Goal: Task Accomplishment & Management: Use online tool/utility

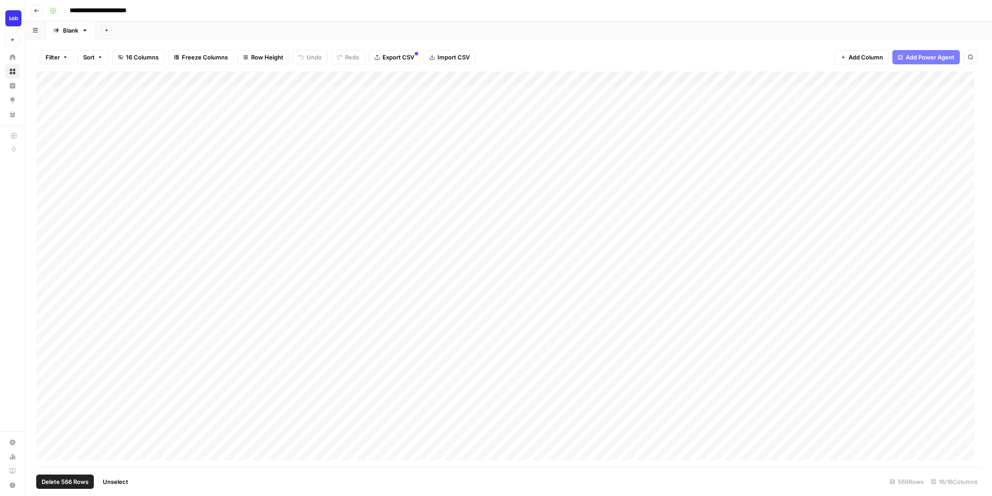
click at [140, 40] on div "Filter Sort 16 Columns Freeze Columns Row Height Undo Redo Export CSV Import CS…" at bounding box center [508, 267] width 966 height 456
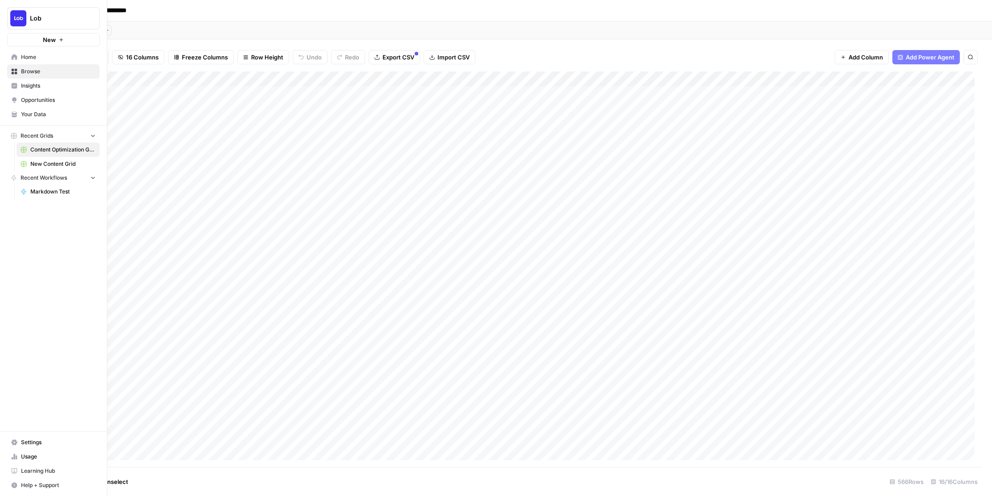
click at [18, 278] on div "Lob New Home Browse Insights Opportunities Your Data Recent Grids Content Optim…" at bounding box center [53, 248] width 107 height 496
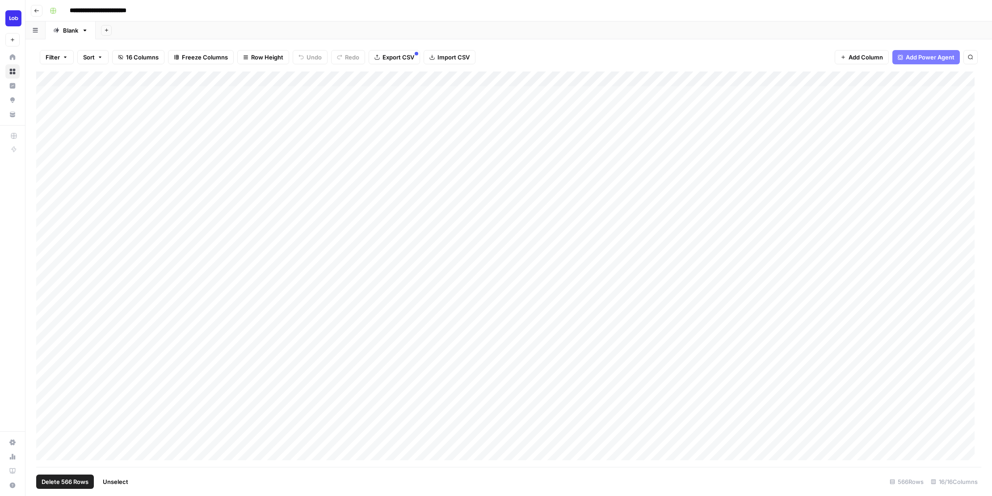
drag, startPoint x: 336, startPoint y: 470, endPoint x: 334, endPoint y: 464, distance: 6.5
click at [336, 470] on footer "Delete 566 Rows Unselect 566 Rows 16/16 Columns" at bounding box center [508, 481] width 945 height 29
click at [294, 367] on div "Add Column" at bounding box center [508, 268] width 945 height 395
click at [354, 289] on div "Add Column" at bounding box center [508, 268] width 945 height 395
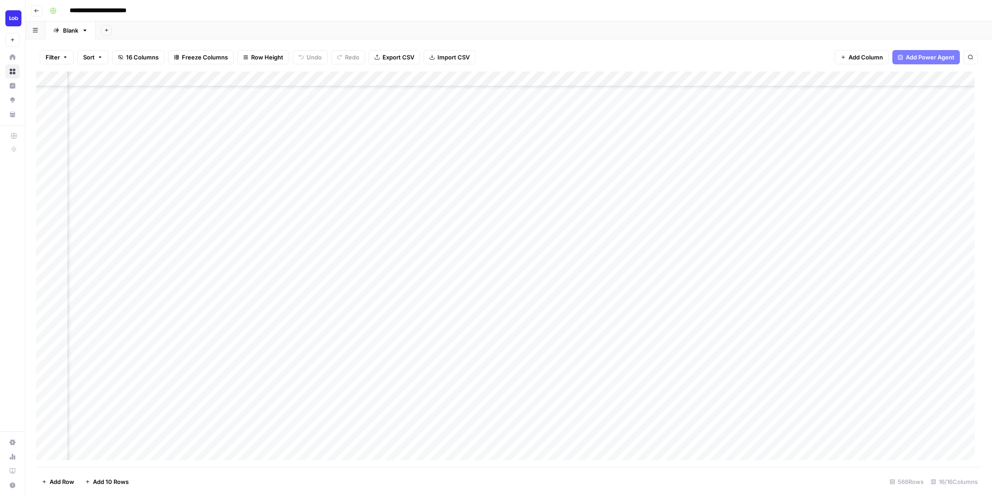
scroll to position [138, 393]
click at [649, 289] on div "Add Column" at bounding box center [508, 268] width 945 height 395
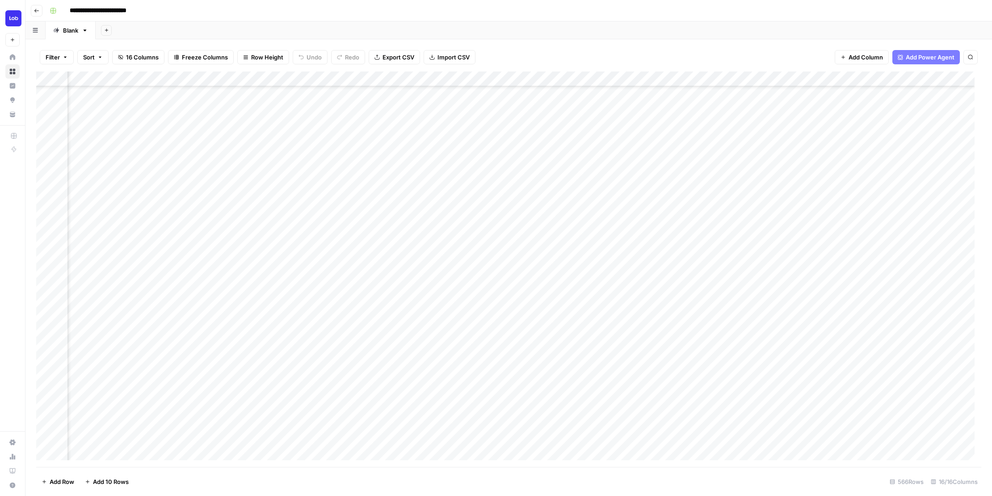
click at [657, 271] on div "Add Column" at bounding box center [508, 268] width 945 height 395
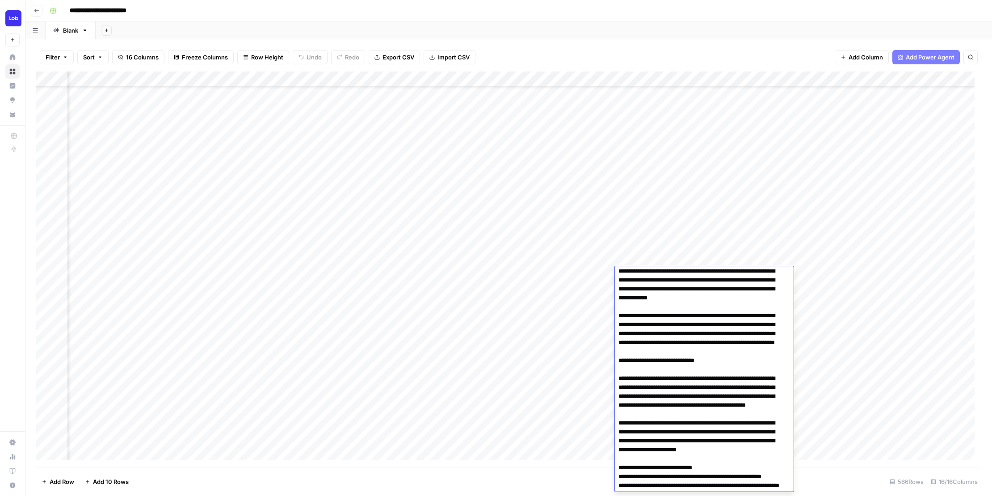
scroll to position [298, 0]
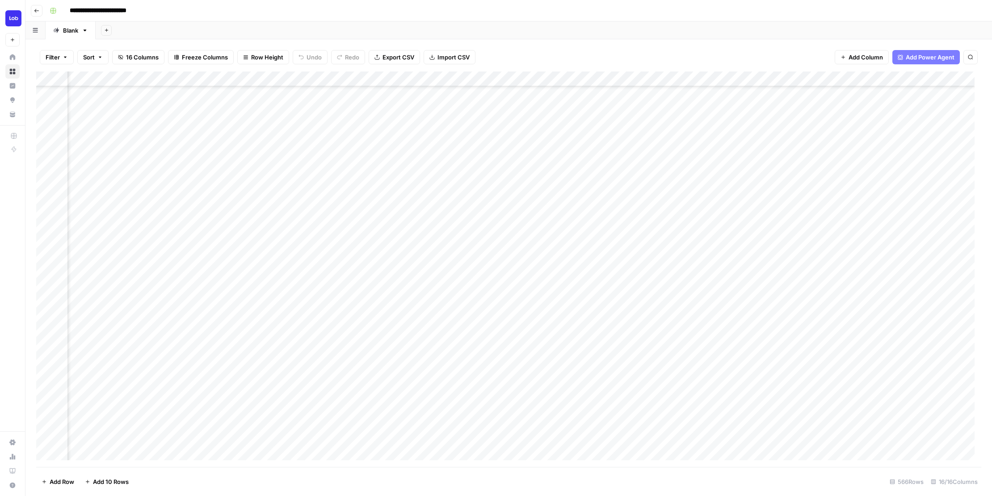
click at [573, 290] on div "Add Column" at bounding box center [508, 268] width 945 height 395
click at [633, 289] on div "Add Column" at bounding box center [508, 268] width 945 height 395
click at [719, 286] on div "Add Column" at bounding box center [508, 268] width 945 height 395
click at [716, 287] on div "Add Column" at bounding box center [508, 268] width 945 height 395
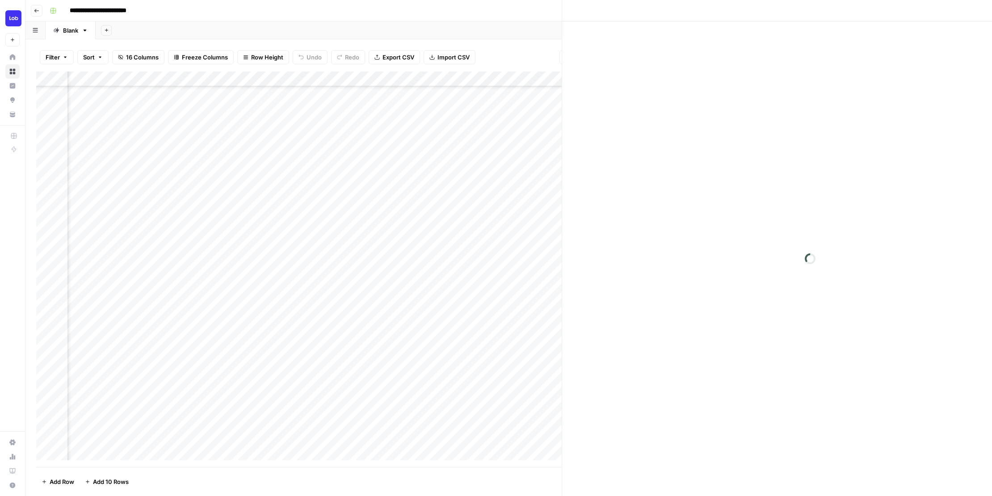
click at [716, 287] on div at bounding box center [736, 289] width 82 height 17
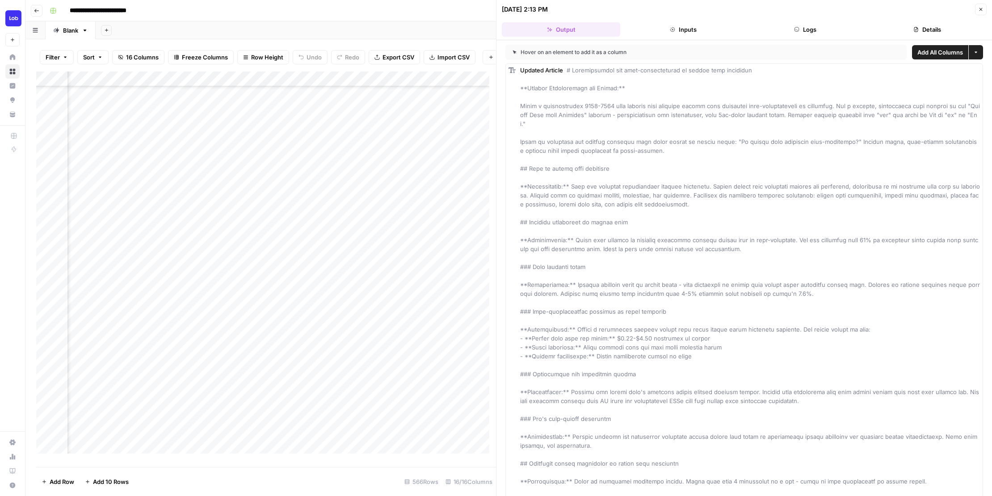
click at [474, 277] on div "Add Column" at bounding box center [266, 265] width 460 height 389
click at [477, 282] on div "Add Column" at bounding box center [266, 265] width 460 height 389
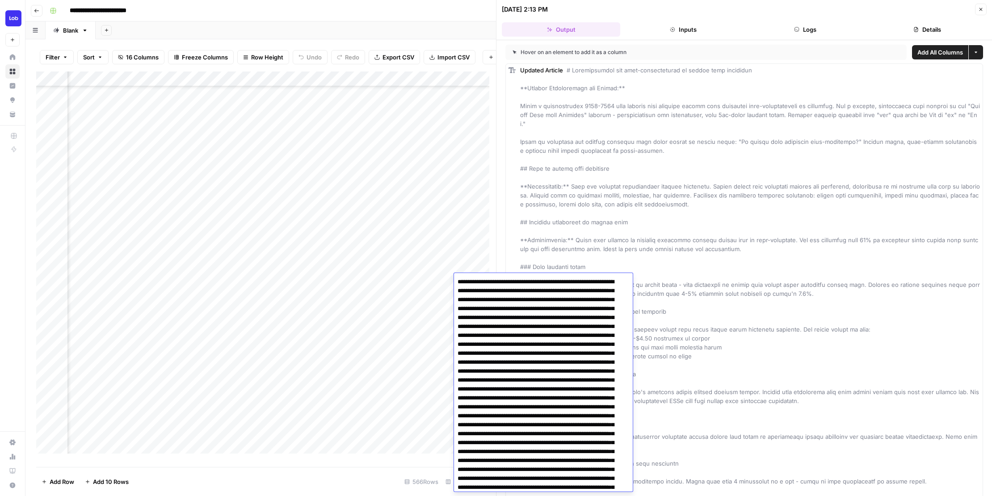
scroll to position [2056, 0]
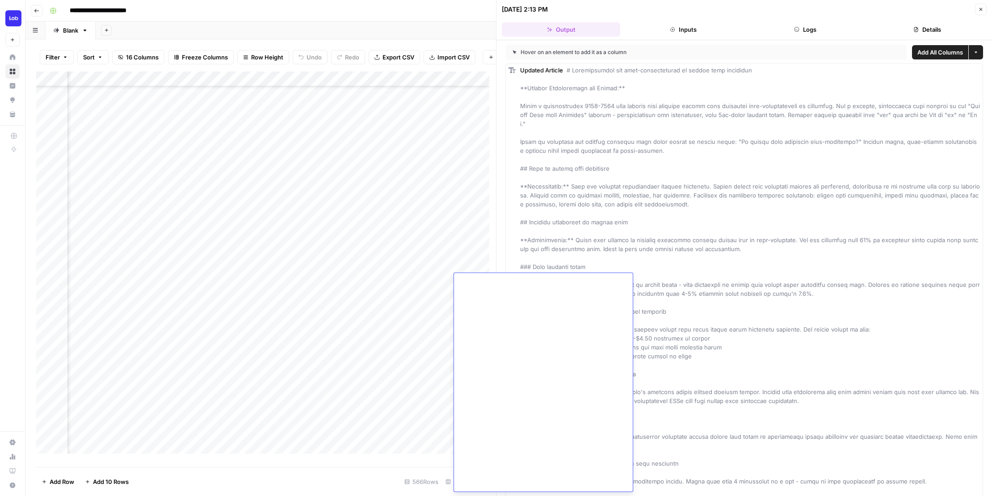
click at [980, 12] on icon "button" at bounding box center [980, 9] width 5 height 5
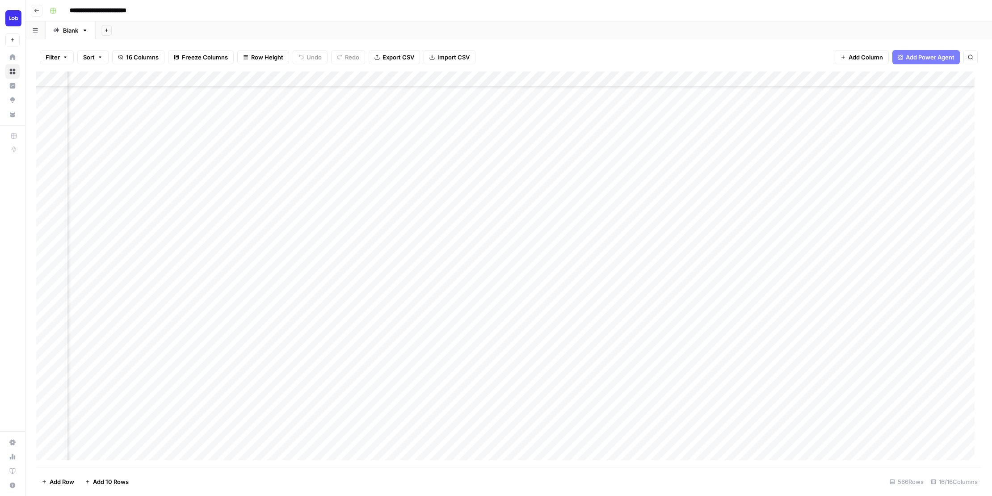
click at [645, 273] on div "Add Column" at bounding box center [508, 268] width 945 height 395
click at [758, 273] on div "Add Column" at bounding box center [508, 268] width 945 height 395
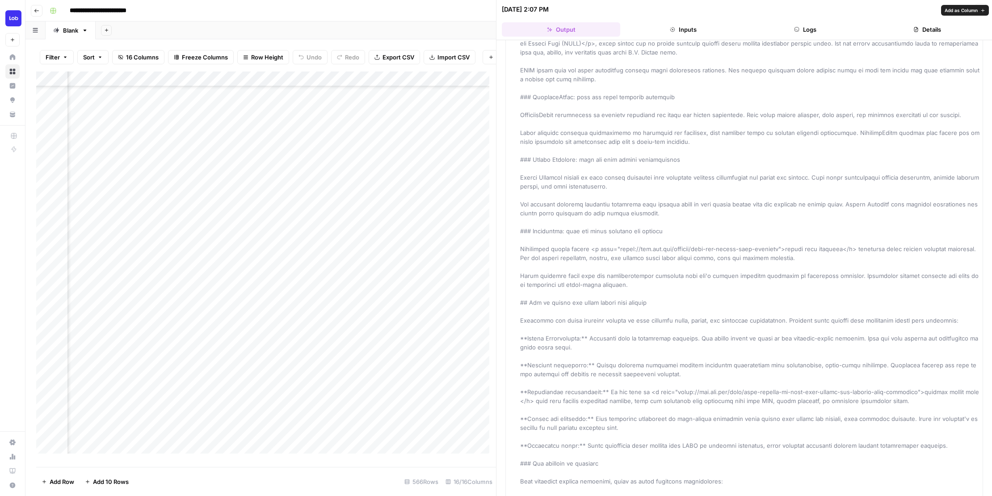
scroll to position [439, 0]
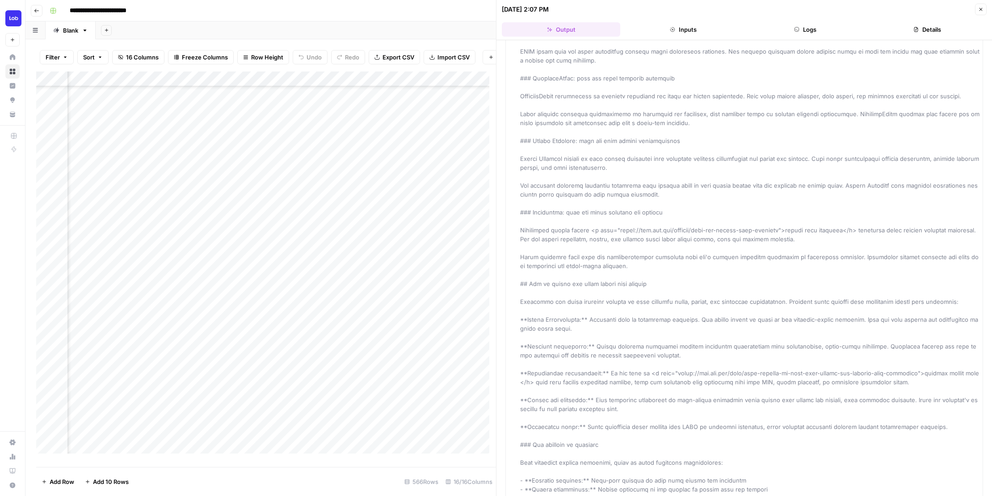
click at [473, 225] on div "Add Column" at bounding box center [266, 265] width 460 height 389
click at [983, 10] on button "Close" at bounding box center [981, 10] width 12 height 12
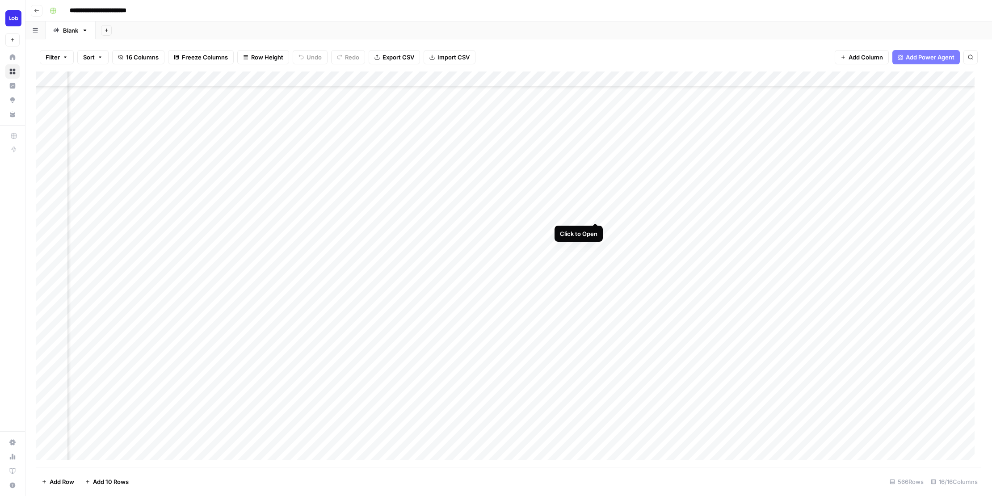
click at [593, 213] on div "Add Column" at bounding box center [508, 268] width 945 height 395
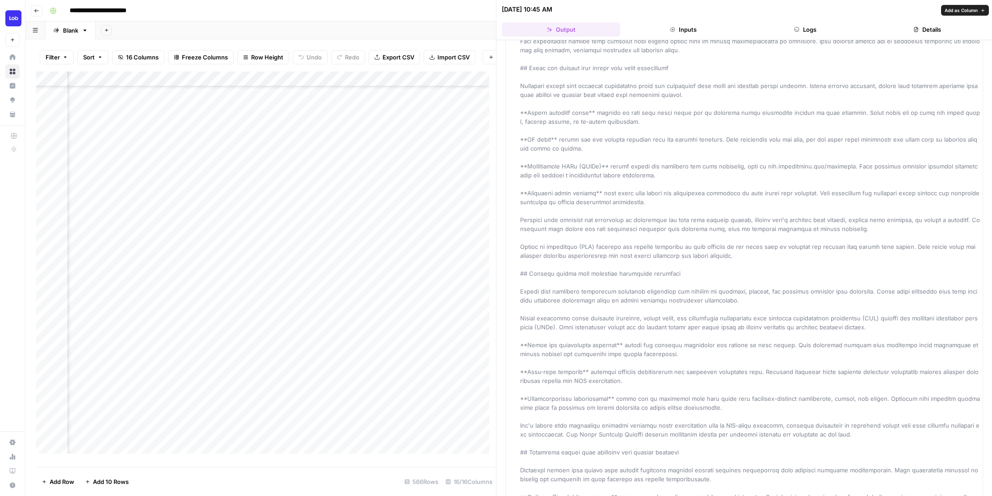
scroll to position [996, 0]
click at [470, 330] on div "Add Column" at bounding box center [266, 265] width 460 height 389
click at [982, 8] on icon "button" at bounding box center [980, 9] width 5 height 5
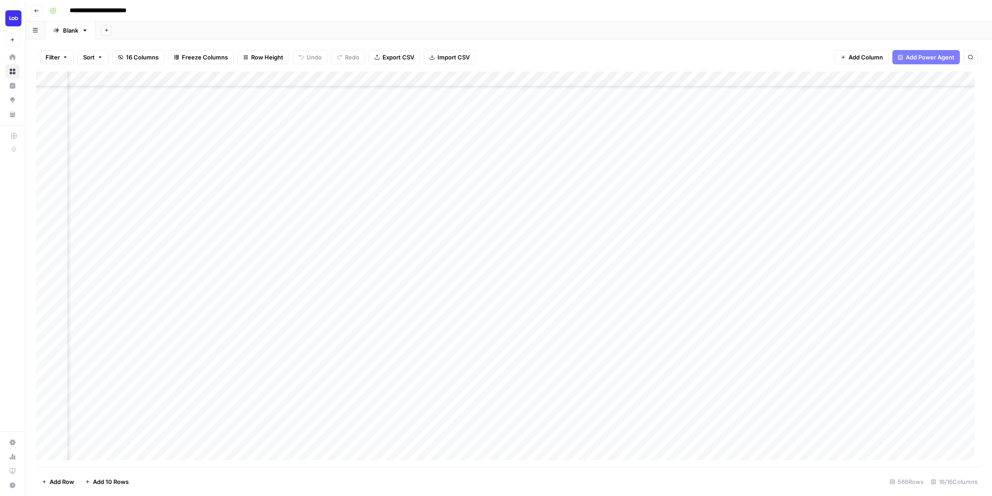
click at [674, 258] on div "Add Column" at bounding box center [508, 268] width 945 height 395
click at [754, 259] on div "Add Column" at bounding box center [508, 268] width 945 height 395
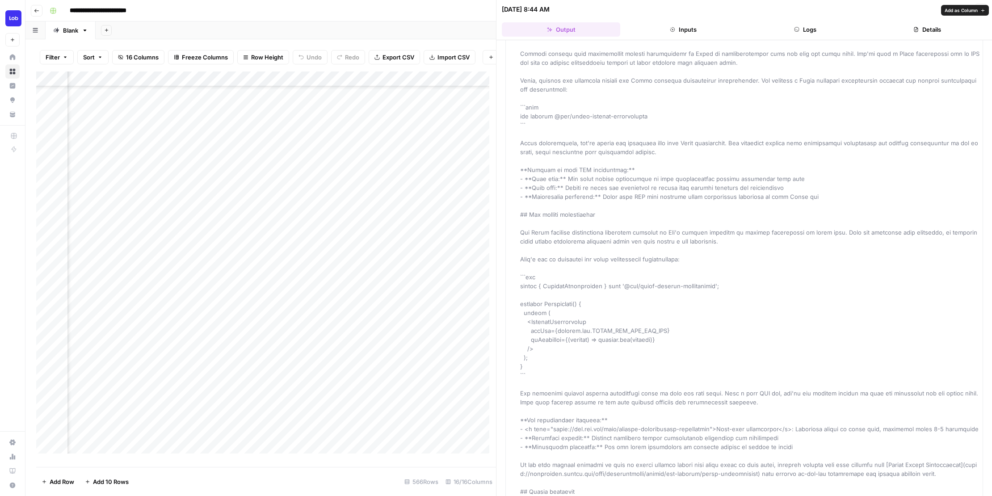
scroll to position [435, 0]
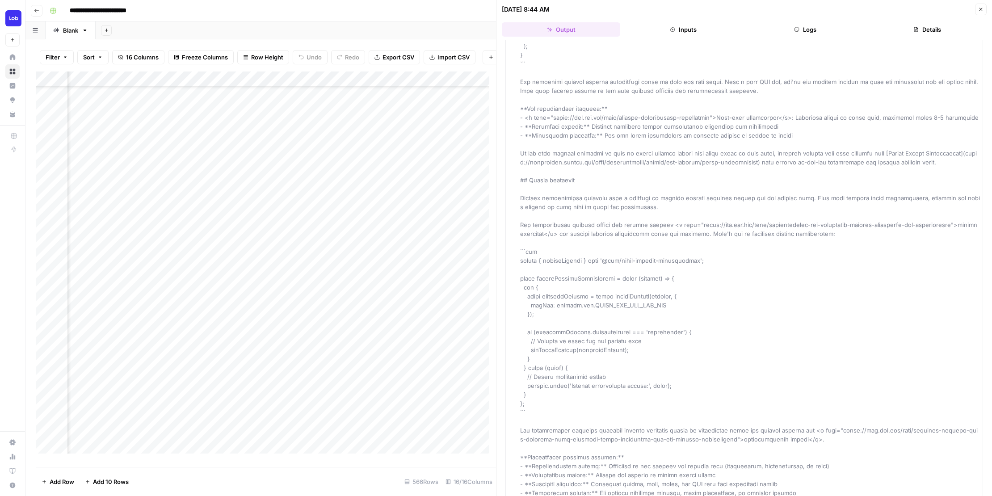
click at [459, 317] on div "Add Column" at bounding box center [266, 265] width 460 height 389
click at [982, 7] on icon "button" at bounding box center [980, 9] width 5 height 5
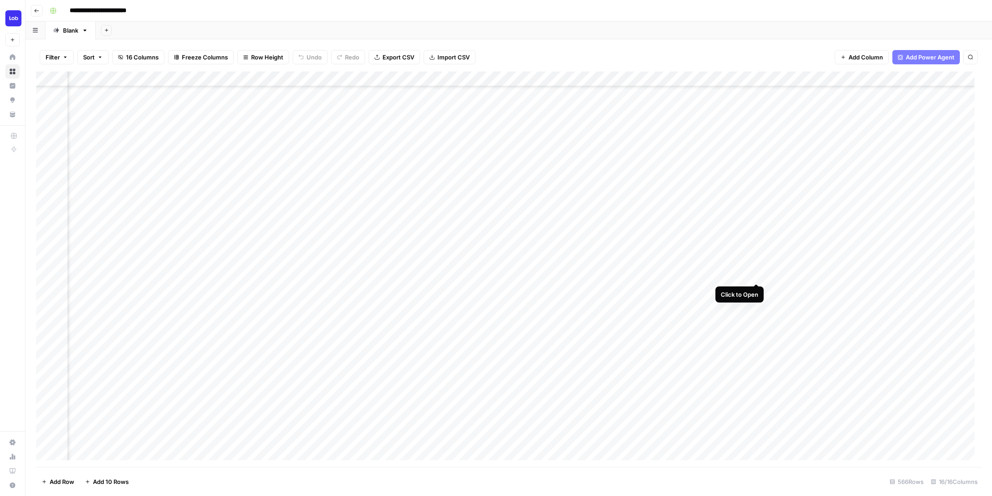
click at [756, 274] on div "Add Column" at bounding box center [508, 268] width 945 height 395
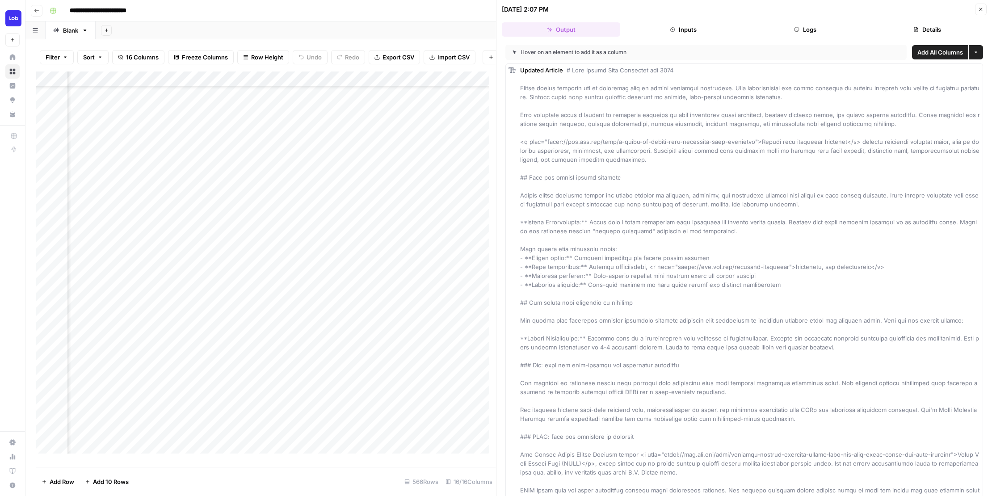
click at [484, 322] on div "Add Column" at bounding box center [266, 265] width 460 height 389
click at [980, 10] on icon "button" at bounding box center [980, 9] width 5 height 5
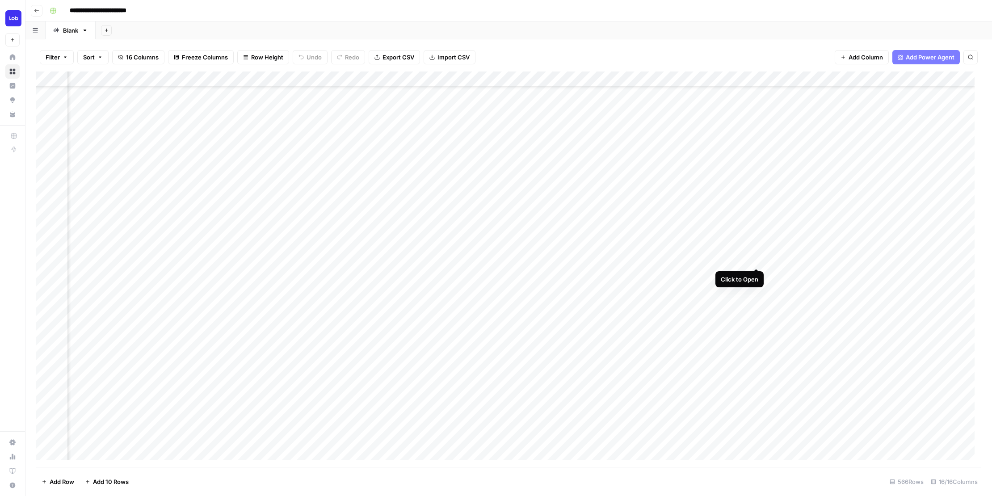
click at [755, 256] on div "Add Column" at bounding box center [508, 268] width 945 height 395
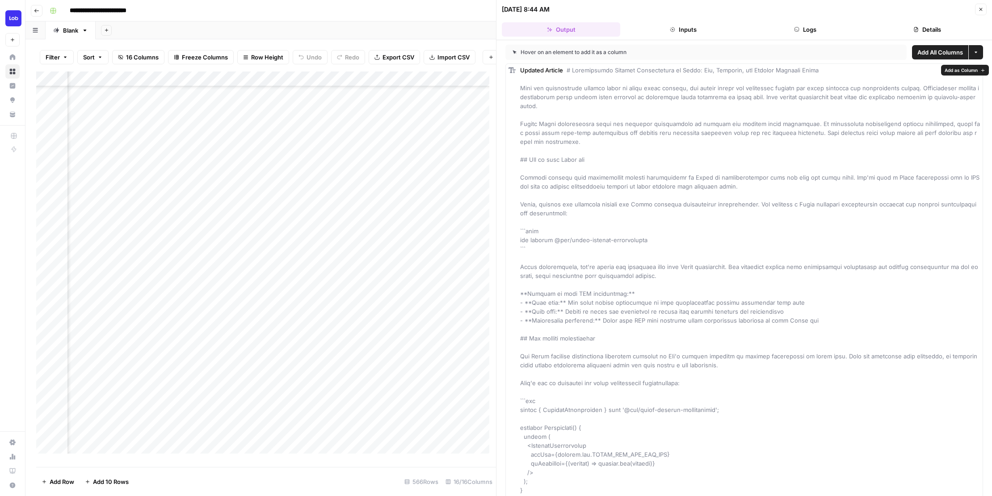
type input "**********"
click at [476, 86] on icon "Close Search" at bounding box center [477, 82] width 7 height 7
click at [985, 6] on button "Close" at bounding box center [981, 10] width 12 height 12
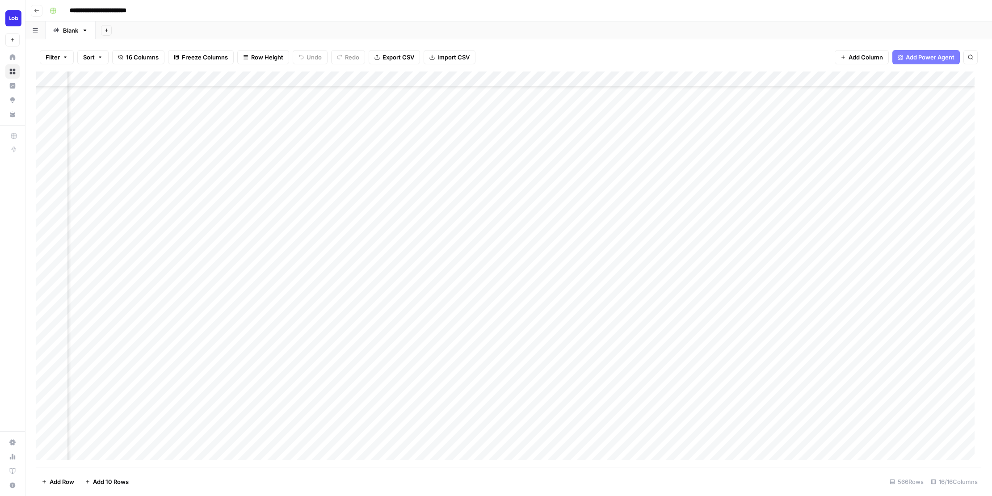
click at [660, 272] on div "Add Column" at bounding box center [508, 268] width 945 height 395
click at [660, 273] on div "Add Column" at bounding box center [508, 268] width 945 height 395
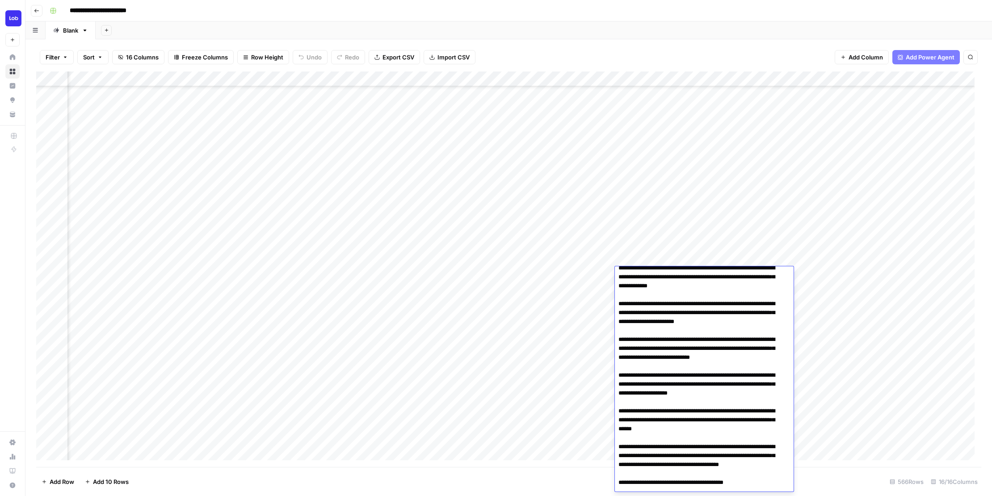
scroll to position [1828, 0]
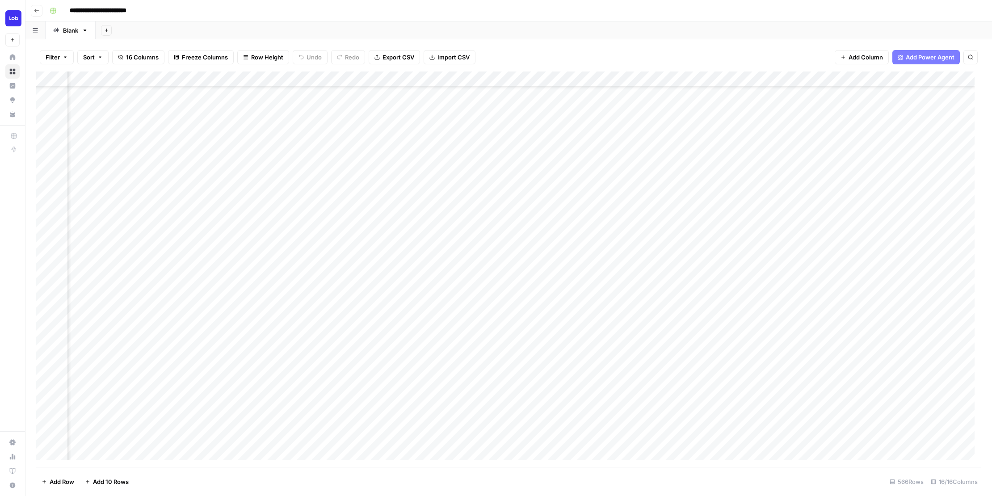
click at [672, 249] on div "Add Column" at bounding box center [508, 268] width 945 height 395
click at [801, 292] on div "Add Column" at bounding box center [508, 268] width 945 height 395
click at [799, 290] on div "Add Column" at bounding box center [508, 268] width 945 height 395
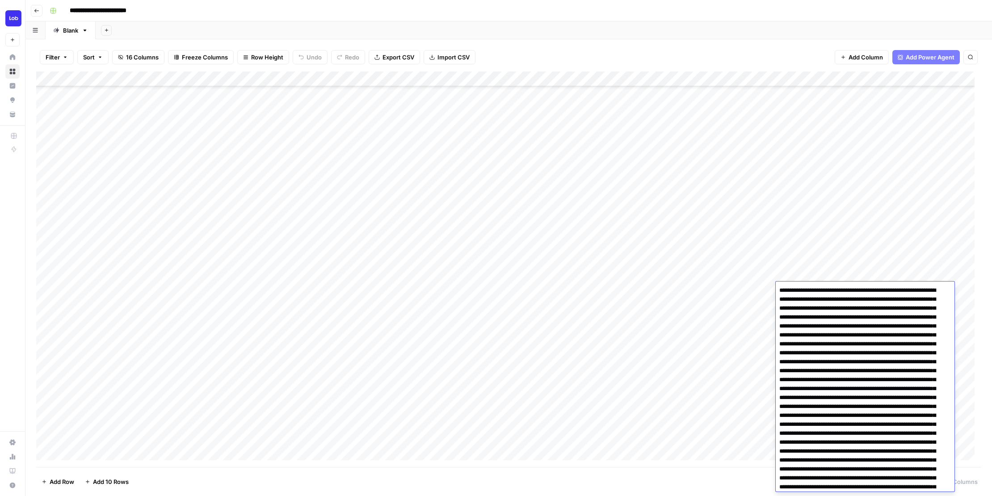
scroll to position [0, 0]
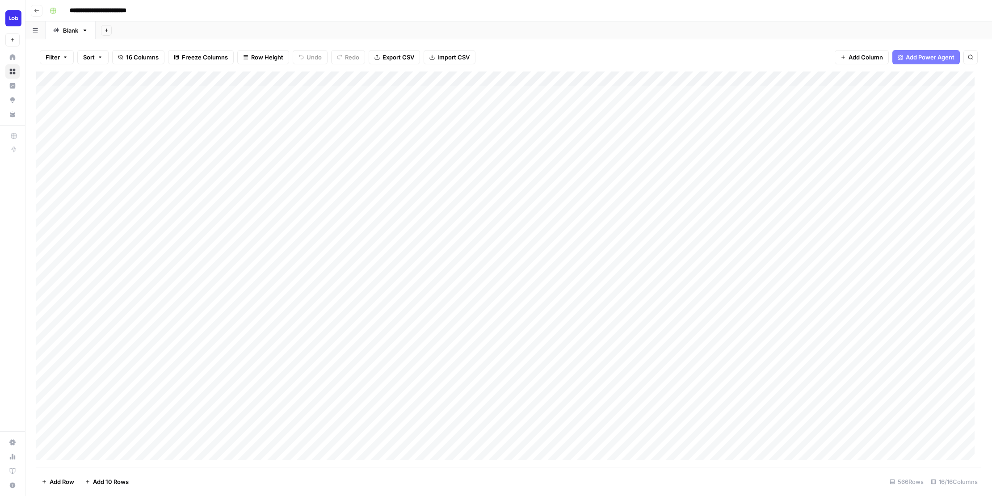
click at [569, 429] on div "Add Column" at bounding box center [508, 268] width 945 height 395
click at [645, 425] on div "Add Column" at bounding box center [508, 268] width 945 height 395
click at [701, 423] on div "Add Column" at bounding box center [508, 268] width 945 height 395
click at [869, 425] on div "Add Column" at bounding box center [508, 268] width 945 height 395
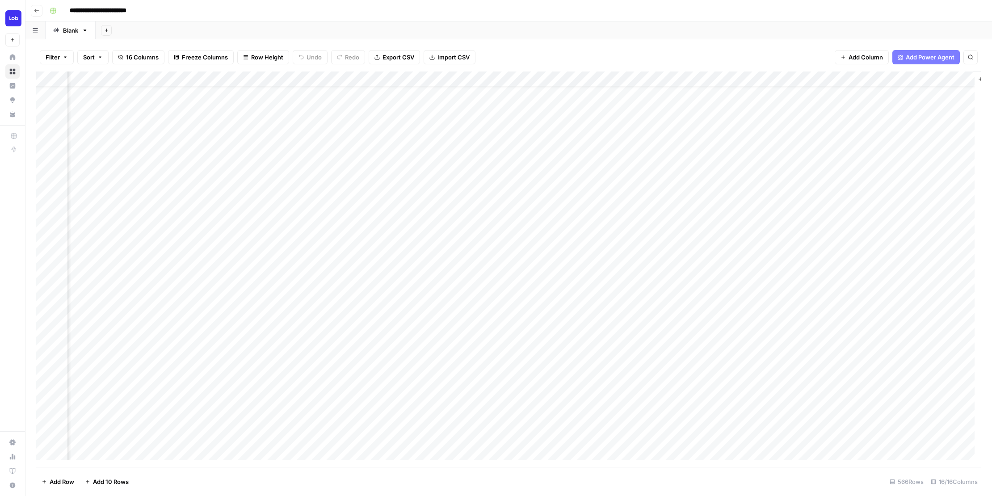
scroll to position [22, 840]
click at [833, 406] on div "Add Column" at bounding box center [508, 268] width 945 height 395
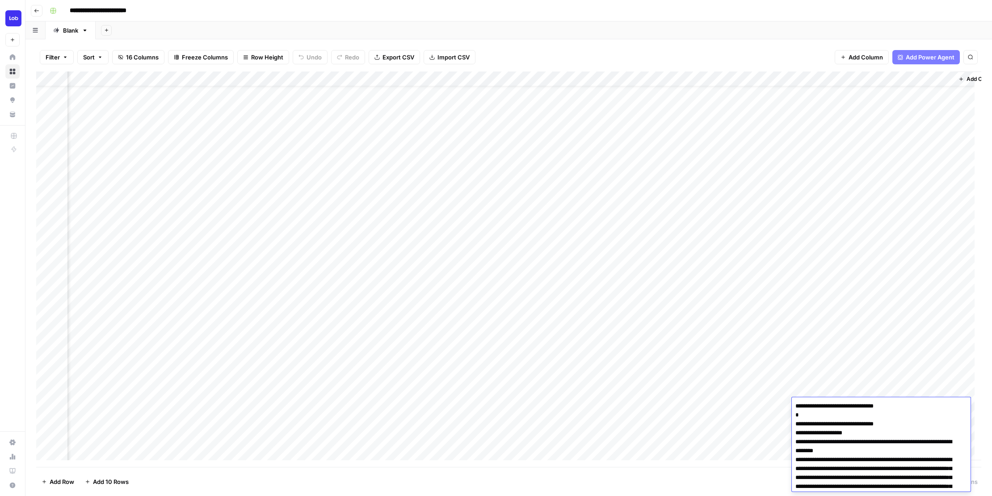
scroll to position [109, 0]
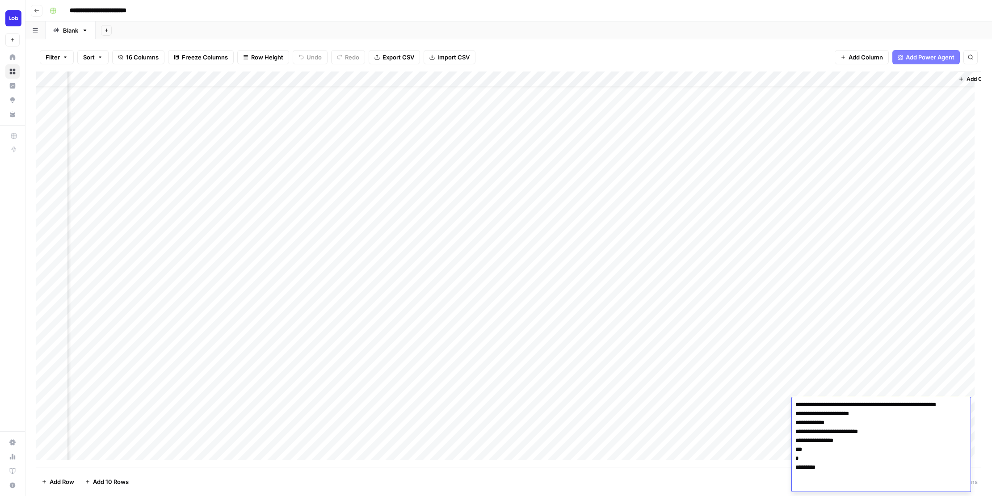
click at [833, 406] on textarea "**********" at bounding box center [877, 391] width 172 height 200
